Goal: Task Accomplishment & Management: Use online tool/utility

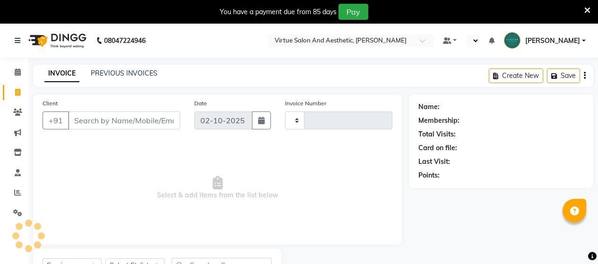
select select "service"
type input "3978"
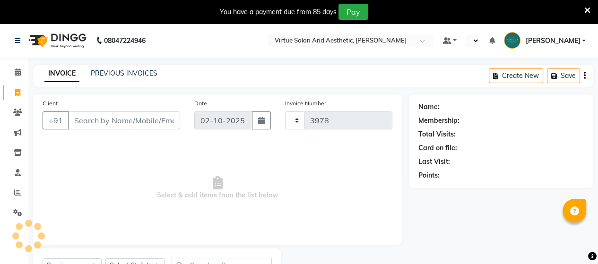
select select "en"
select select "4466"
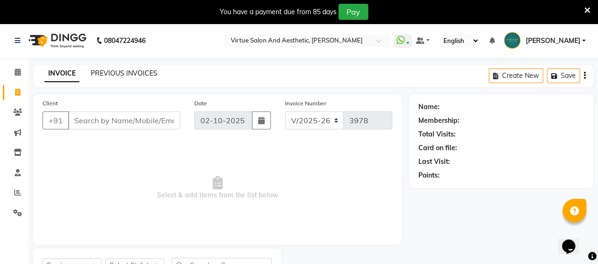
click at [120, 74] on link "PREVIOUS INVOICES" at bounding box center [124, 73] width 67 height 9
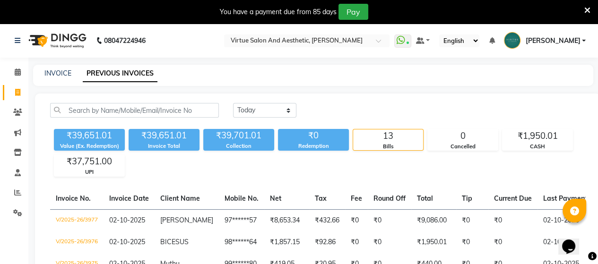
click at [52, 79] on div "INVOICE PREVIOUS INVOICES" at bounding box center [313, 75] width 560 height 21
